Goal: Task Accomplishment & Management: Use online tool/utility

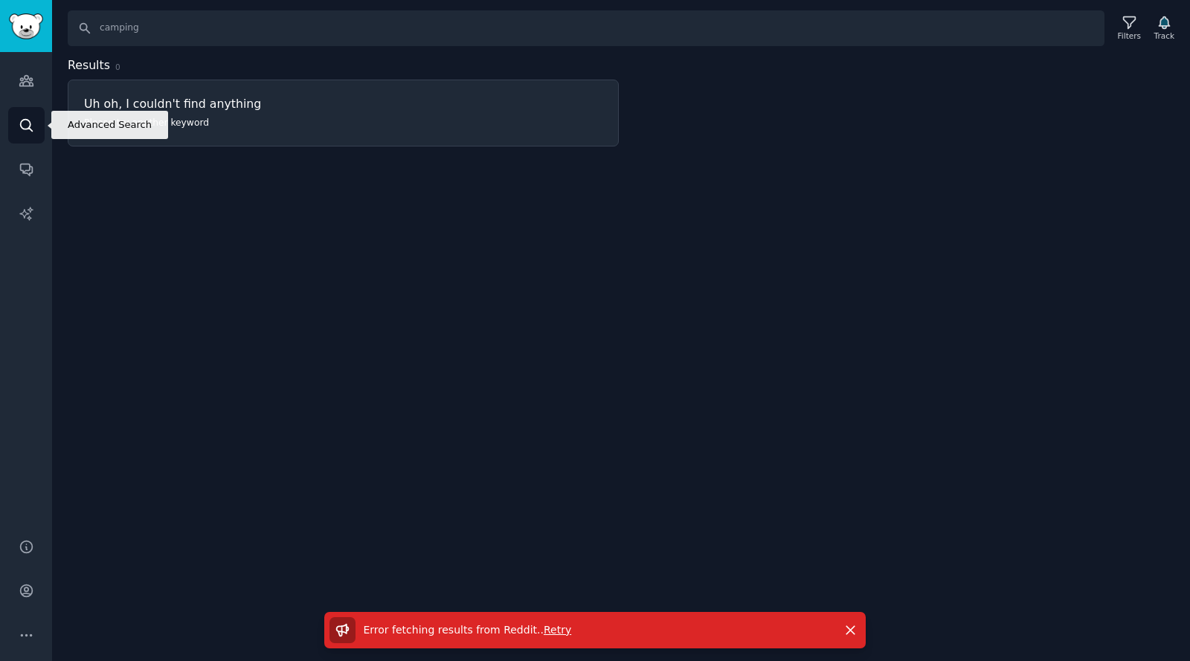
click at [26, 139] on link "Search" at bounding box center [26, 125] width 36 height 36
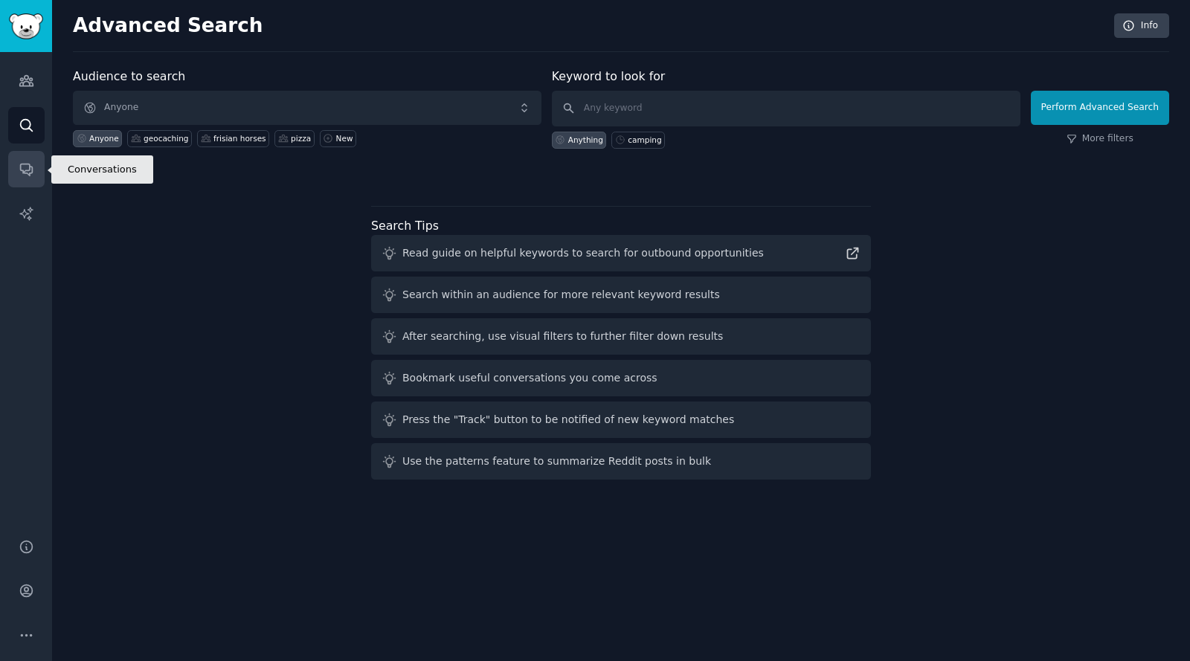
click at [26, 176] on icon "Sidebar" at bounding box center [27, 169] width 16 height 16
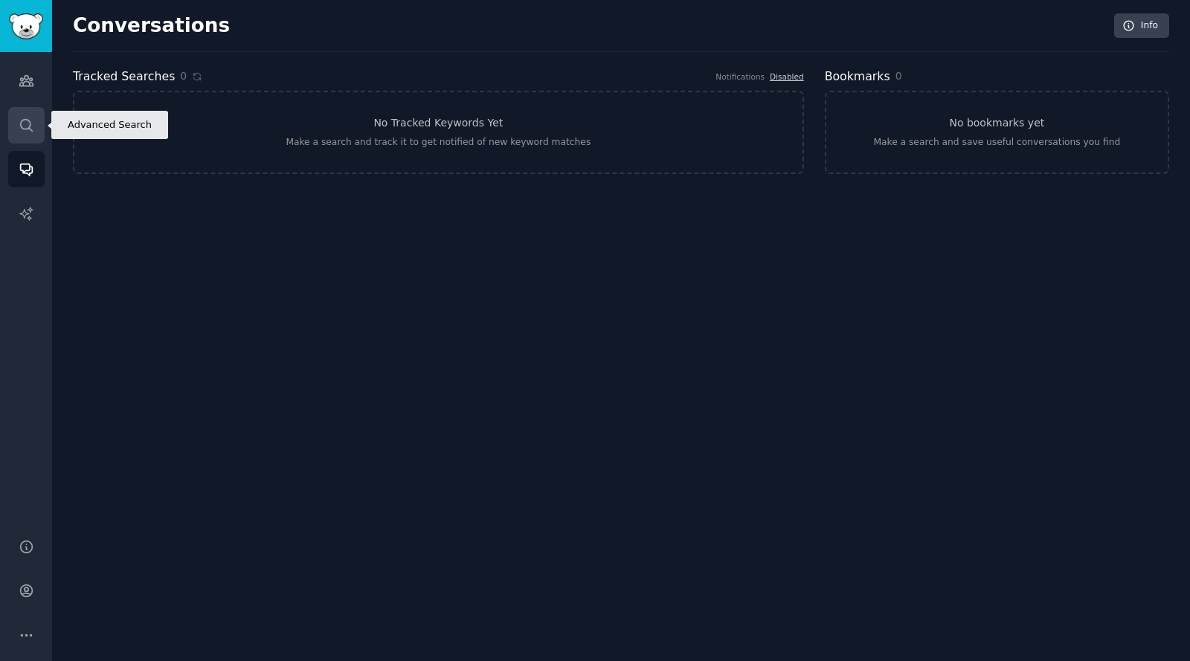
click at [28, 124] on icon "Sidebar" at bounding box center [27, 126] width 16 height 16
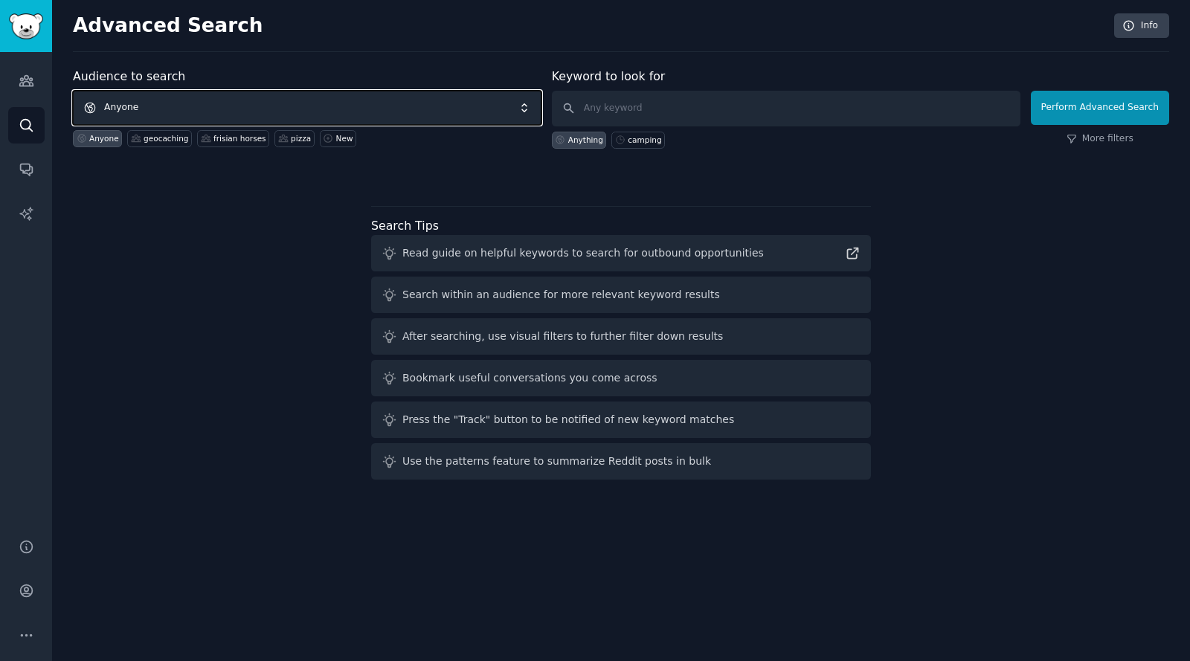
click at [170, 105] on span "Anyone" at bounding box center [307, 108] width 469 height 34
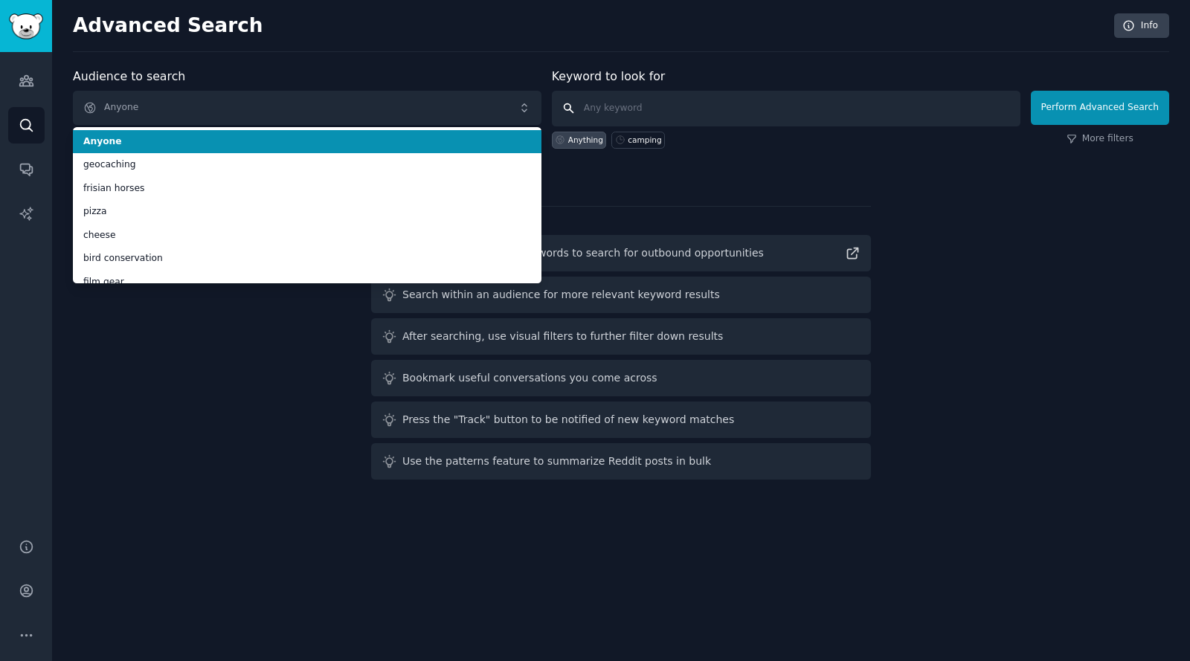
click at [662, 104] on input "text" at bounding box center [786, 109] width 469 height 36
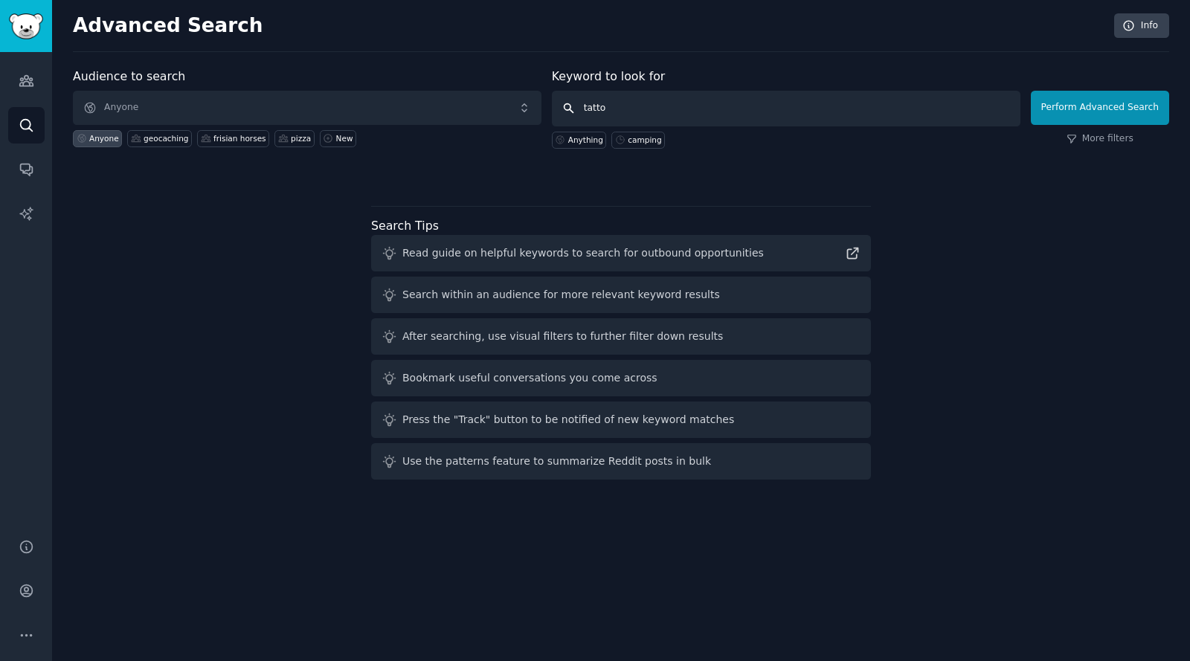
type input "tattoo"
click at [1123, 117] on button "Perform Advanced Search" at bounding box center [1100, 108] width 138 height 34
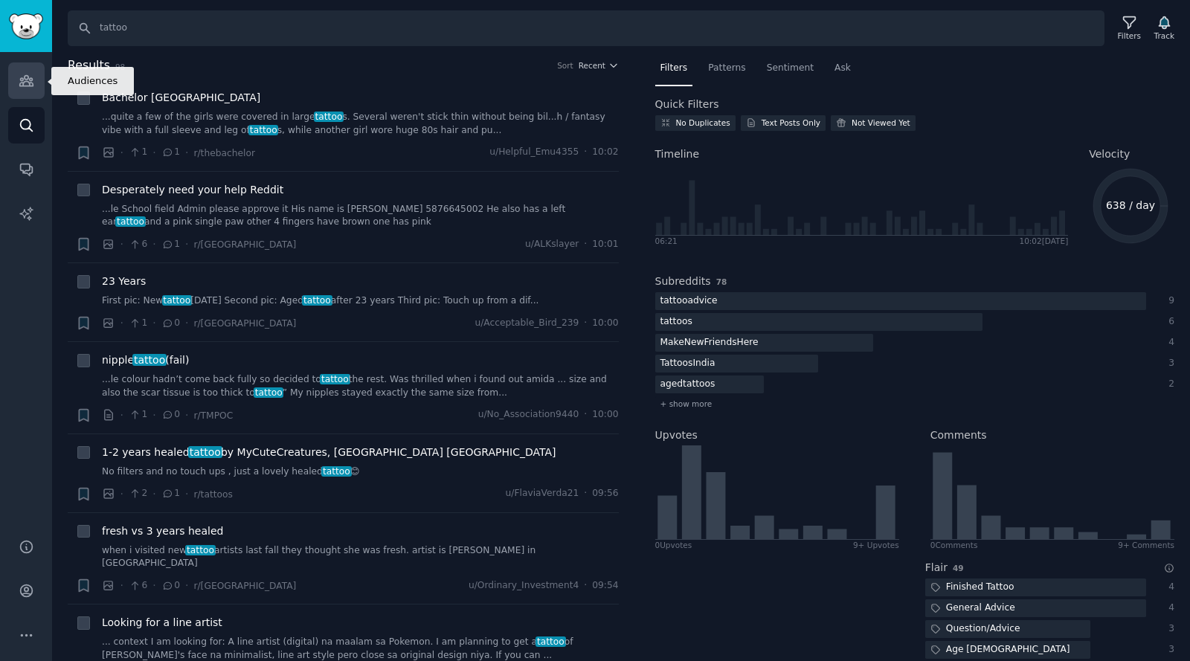
click at [19, 83] on icon "Sidebar" at bounding box center [25, 81] width 13 height 10
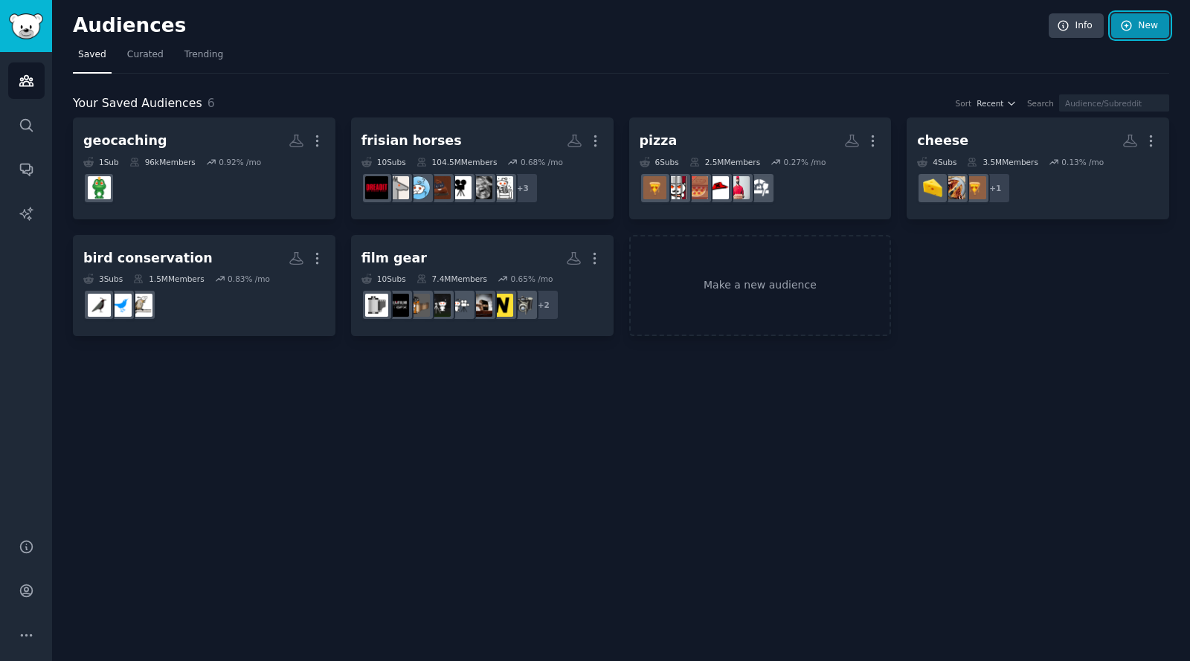
click at [1144, 31] on link "New" at bounding box center [1140, 25] width 58 height 25
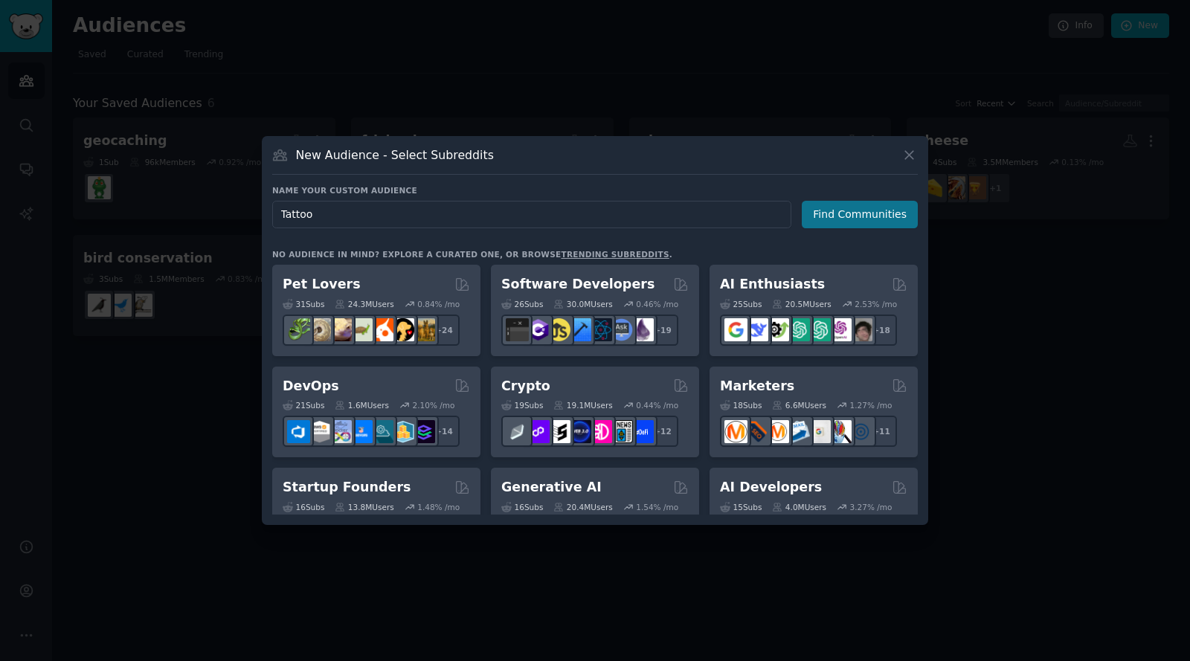
type input "Tattoo"
click at [857, 217] on button "Find Communities" at bounding box center [860, 215] width 116 height 28
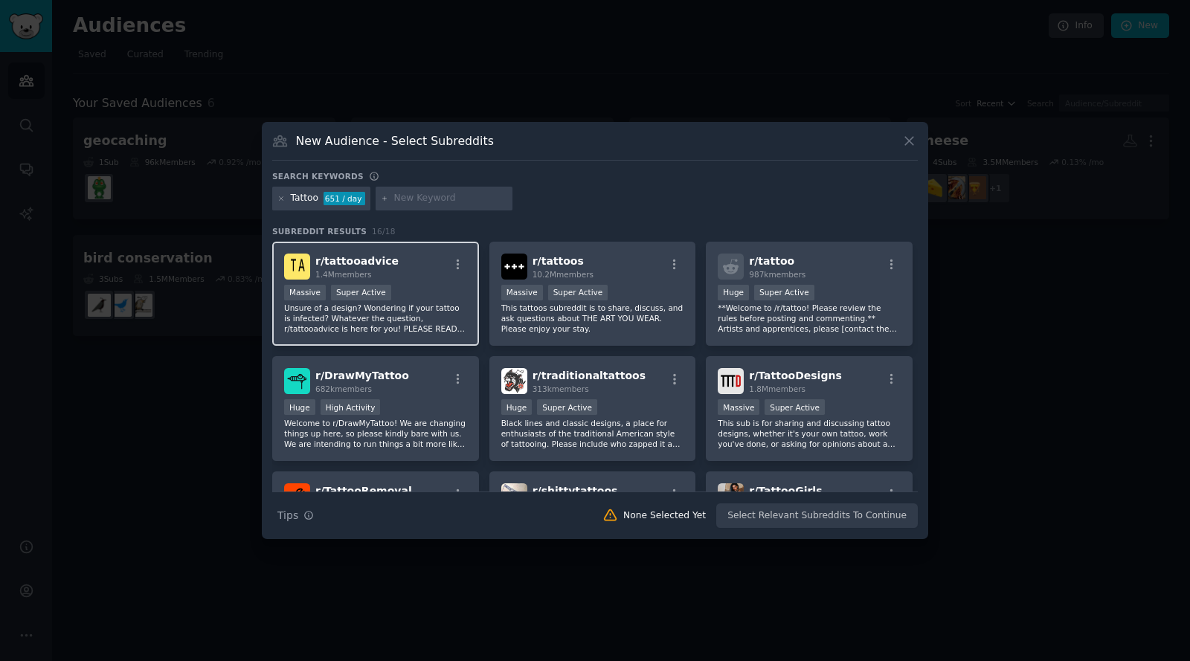
click at [414, 279] on div "r/ tattooadvice 1.4M members" at bounding box center [375, 267] width 183 height 26
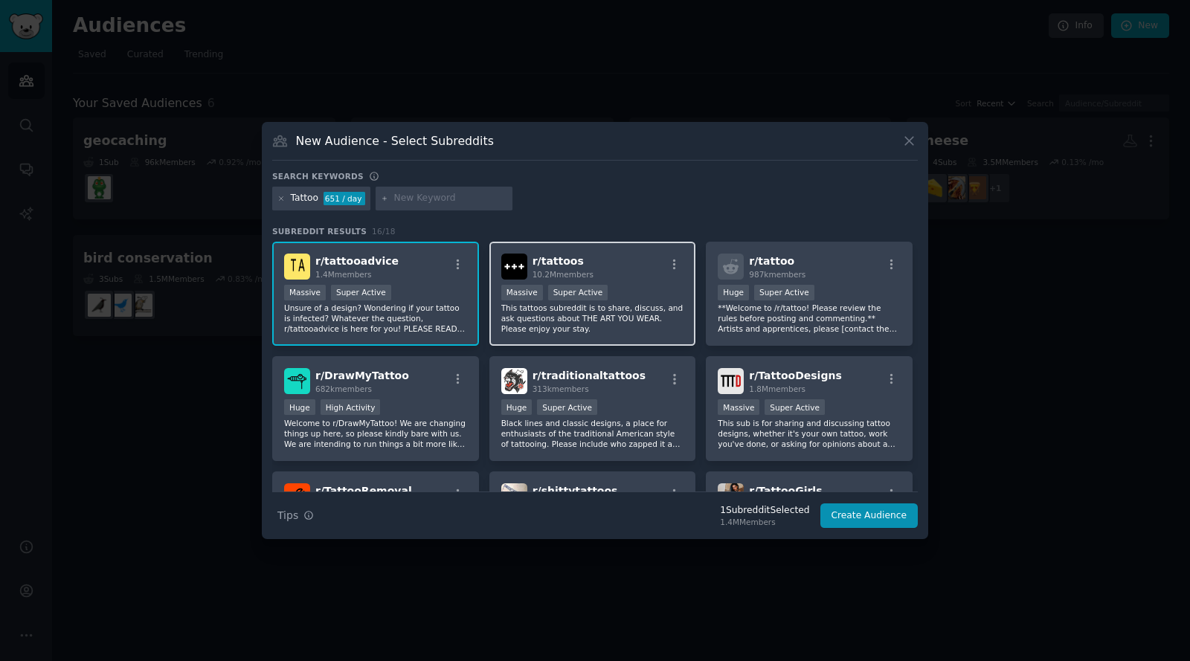
click at [624, 260] on div "r/ tattoos 10.2M members" at bounding box center [592, 267] width 183 height 26
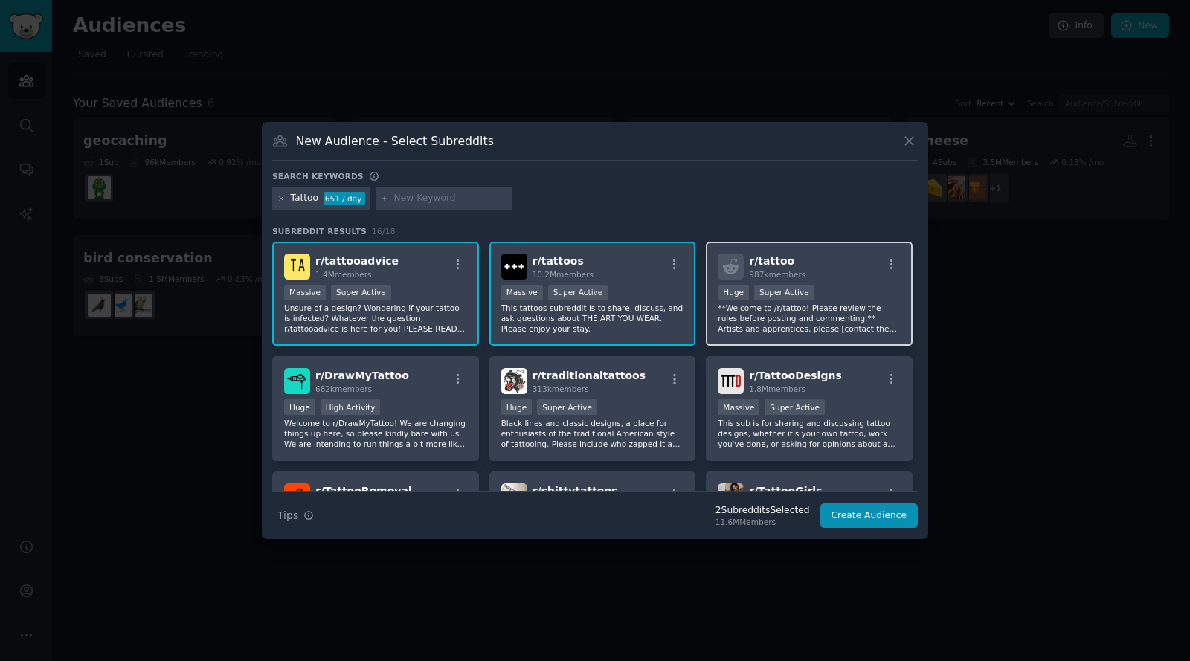
click at [812, 269] on div "r/ tattoo 987k members" at bounding box center [809, 267] width 183 height 26
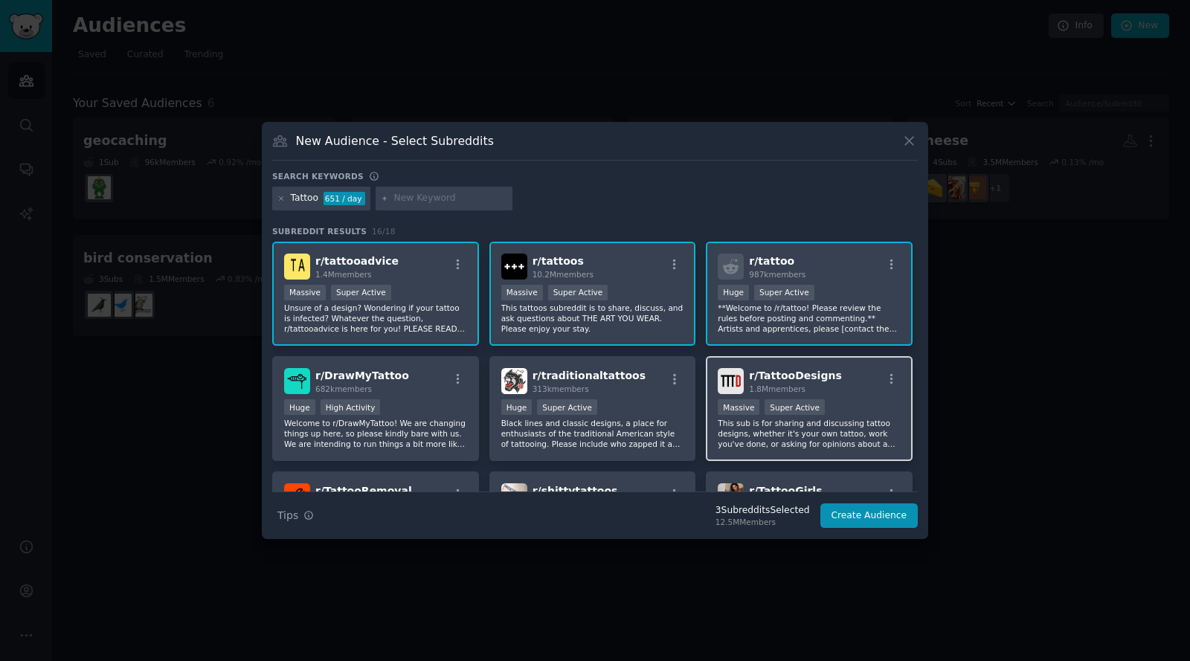
click at [843, 396] on div "r/ TattooDesigns 1.8M members Massive Super Active This sub is for sharing and …" at bounding box center [809, 408] width 207 height 105
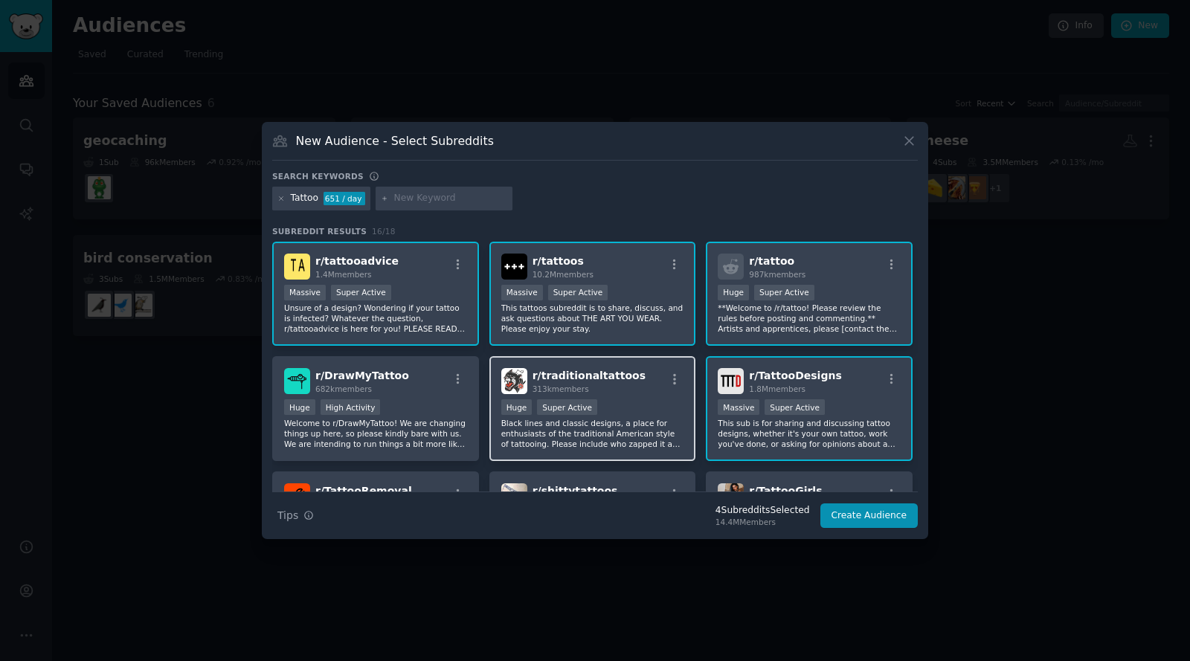
click at [616, 407] on div "Huge Super Active" at bounding box center [592, 408] width 183 height 19
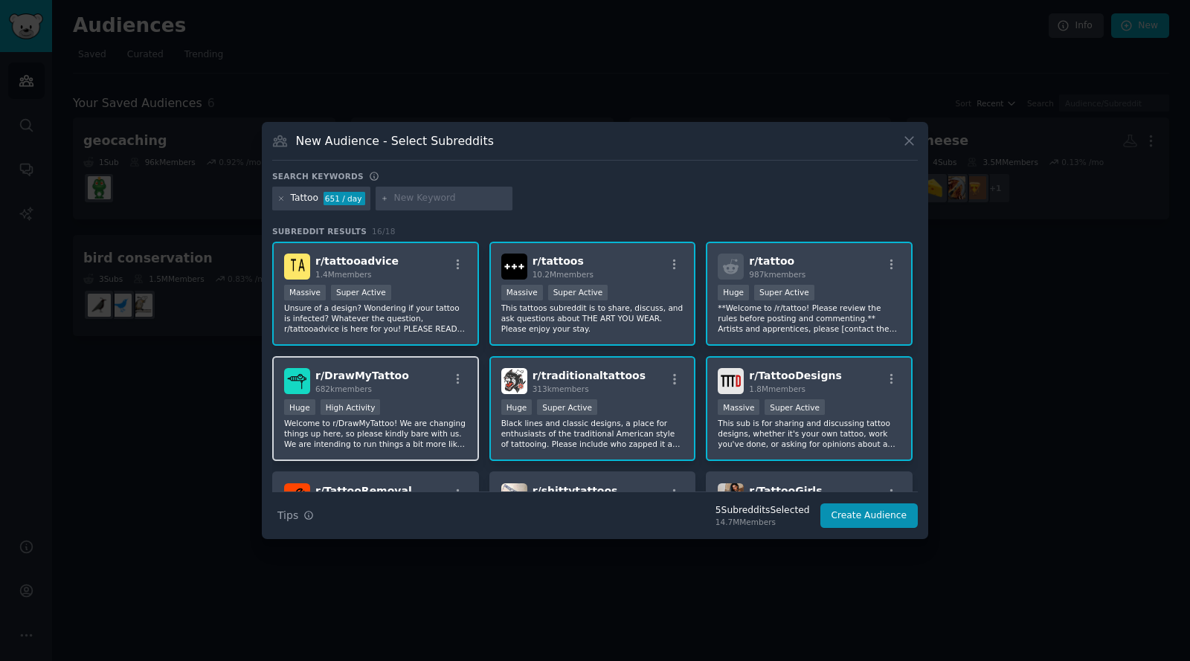
click at [425, 400] on div "Huge High Activity" at bounding box center [375, 408] width 183 height 19
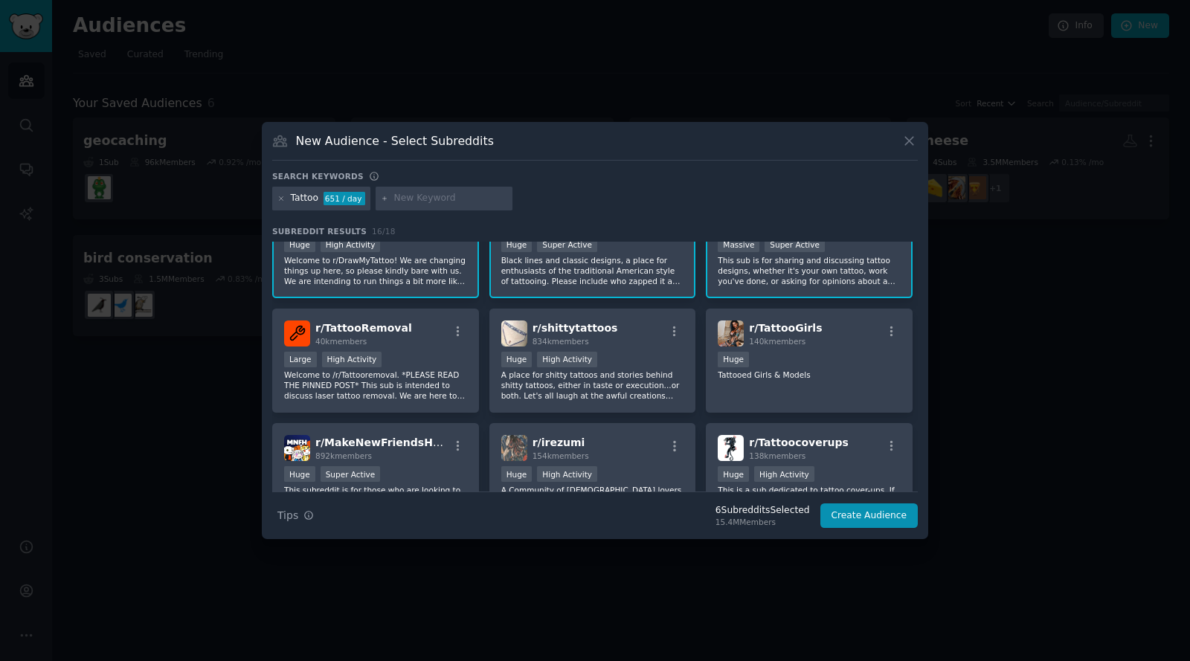
scroll to position [168, 0]
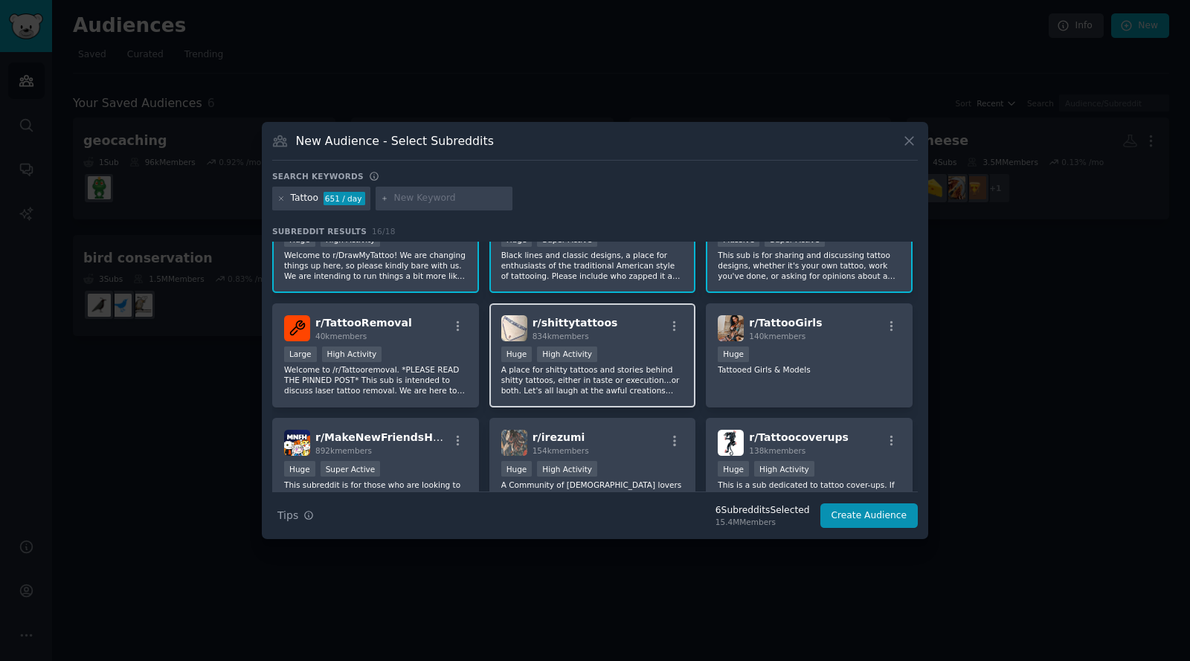
click at [623, 347] on div ">= 80th percentile for submissions / day Huge High Activity" at bounding box center [592, 356] width 183 height 19
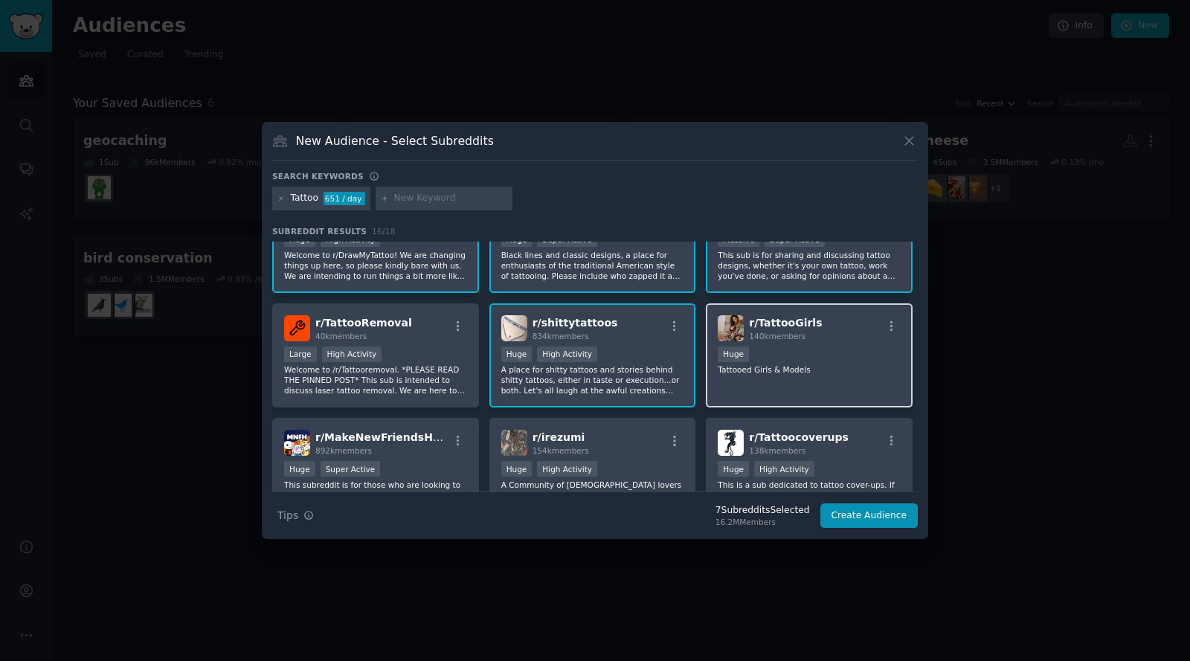
click at [843, 358] on div "Huge" at bounding box center [809, 356] width 183 height 19
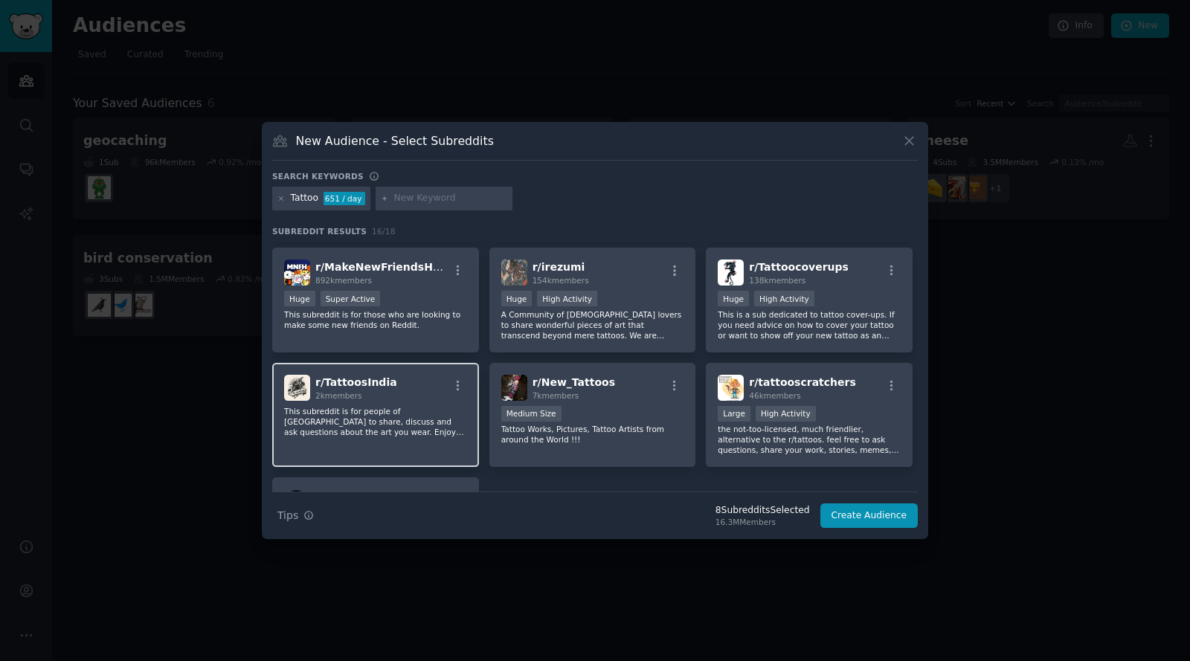
scroll to position [342, 0]
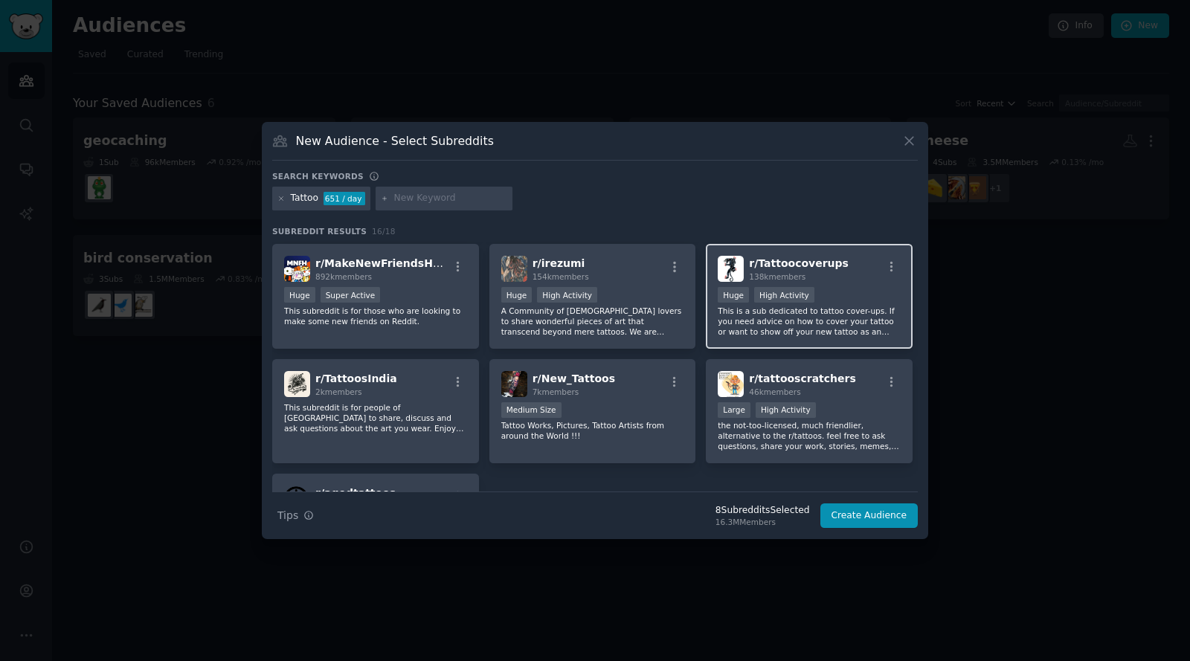
click at [821, 303] on div ">= 80th percentile for submissions / day Huge High Activity" at bounding box center [809, 296] width 183 height 19
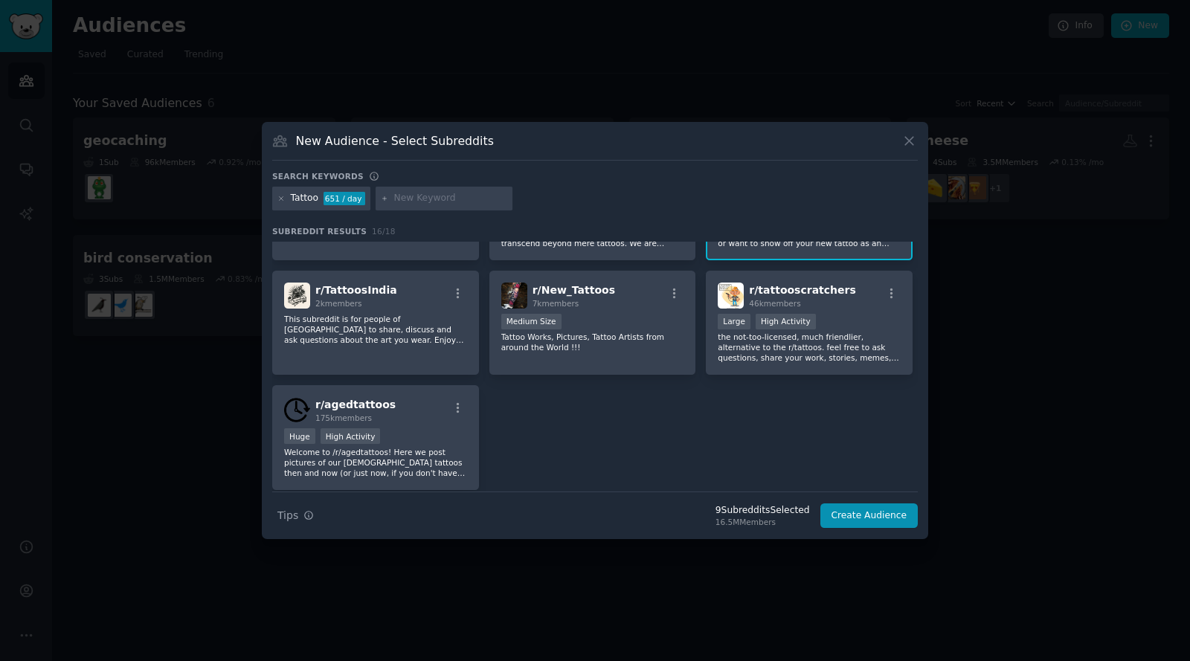
scroll to position [432, 0]
click at [403, 467] on p "Welcome to /r/agedtattoos! Here we post pictures of our [DEMOGRAPHIC_DATA] tatt…" at bounding box center [375, 461] width 183 height 31
click at [867, 517] on button "Create Audience" at bounding box center [870, 516] width 98 height 25
